Goal: Task Accomplishment & Management: Complete application form

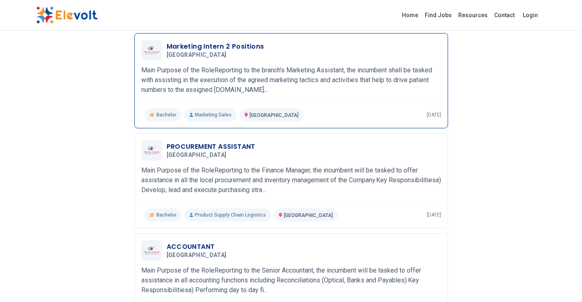
scroll to position [204, 0]
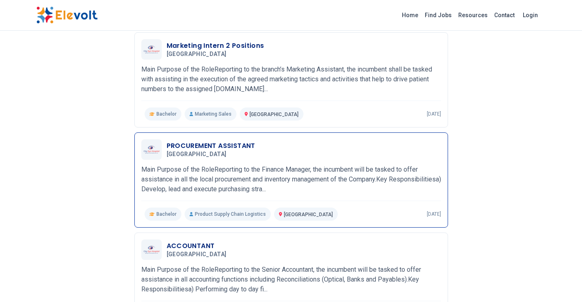
click at [202, 145] on h3 "PROCUREMENT ASSISTANT" at bounding box center [210, 146] width 89 height 10
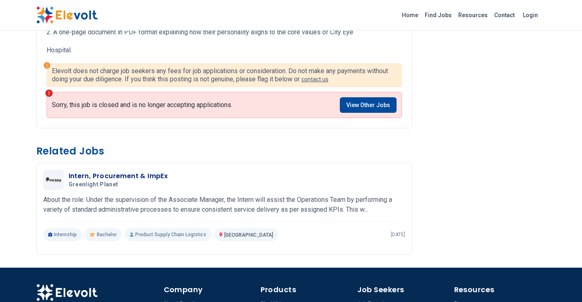
scroll to position [735, 0]
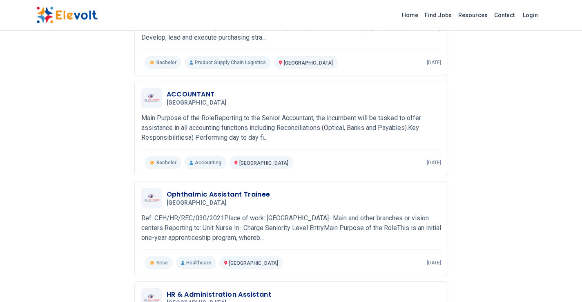
scroll to position [729, 0]
